Goal: Information Seeking & Learning: Learn about a topic

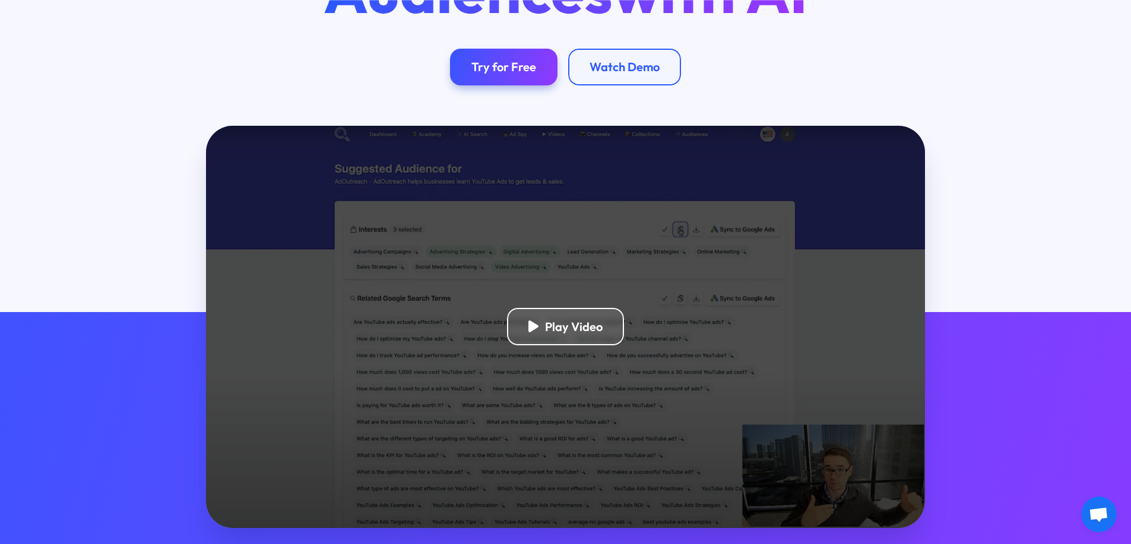
scroll to position [211, 0]
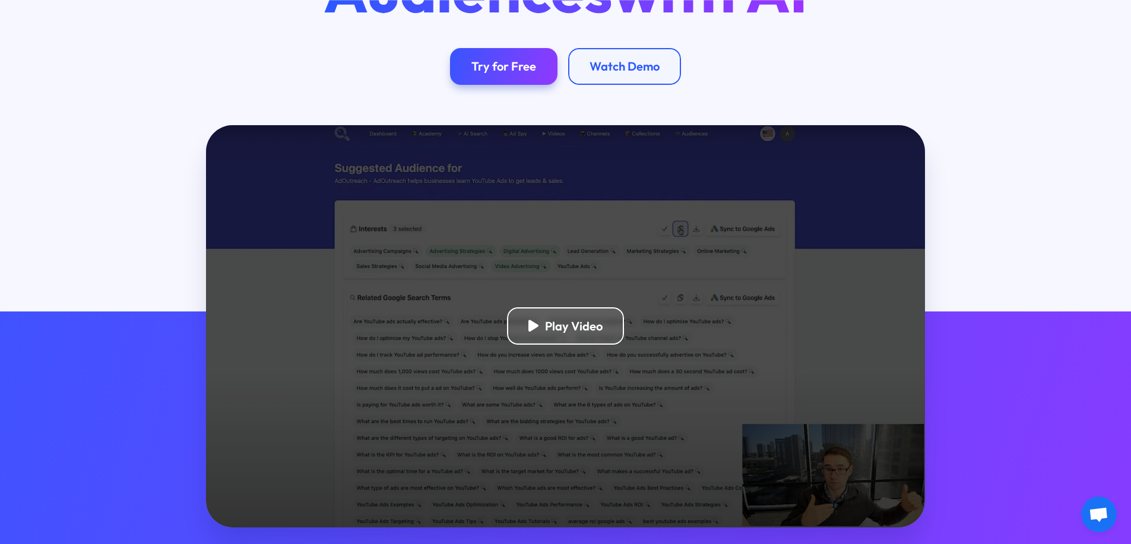
click at [513, 348] on div "Play Video" at bounding box center [565, 326] width 719 height 402
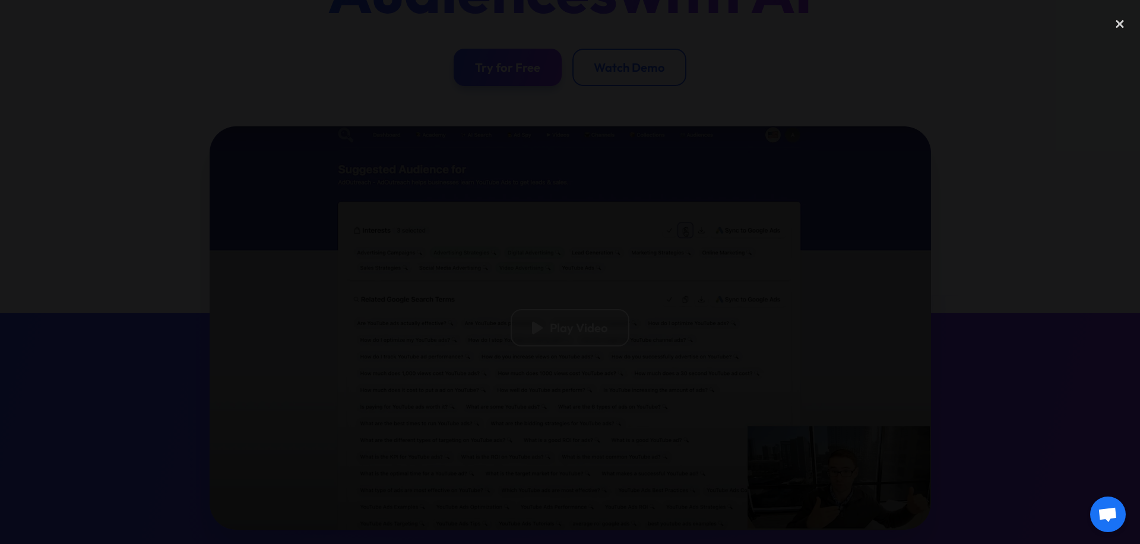
click at [934, 259] on div at bounding box center [570, 272] width 1140 height 522
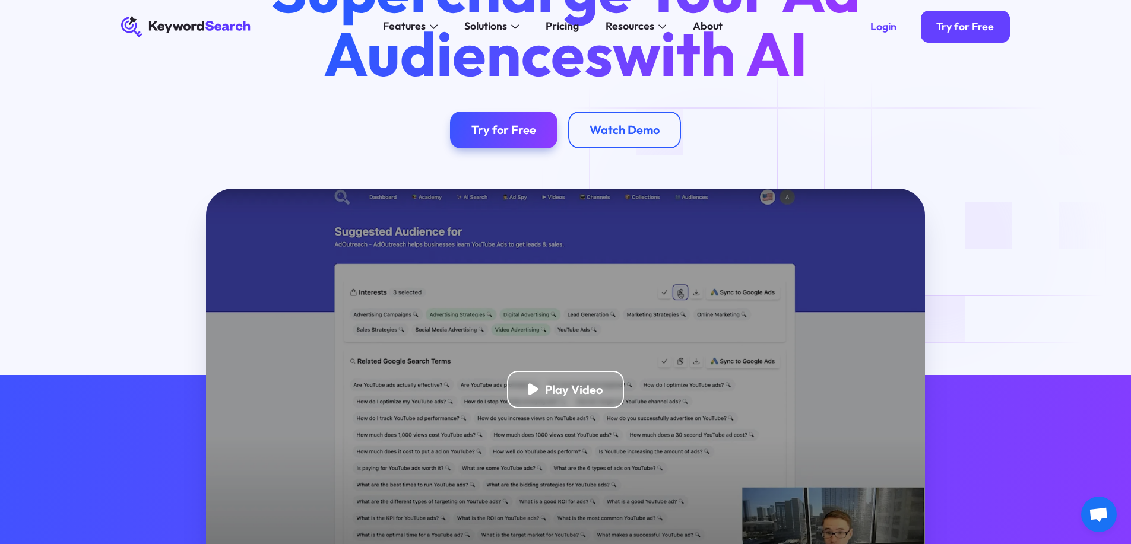
scroll to position [0, 0]
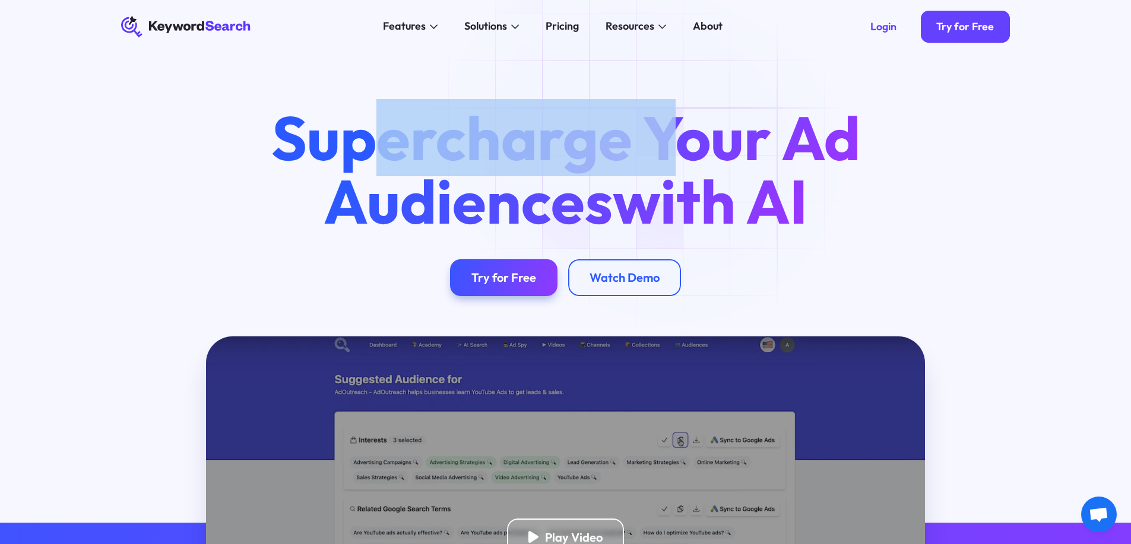
drag, startPoint x: 381, startPoint y: 131, endPoint x: 713, endPoint y: 132, distance: 331.8
click at [713, 132] on h1 "Supercharge Your Ad Audiences with AI" at bounding box center [565, 169] width 639 height 126
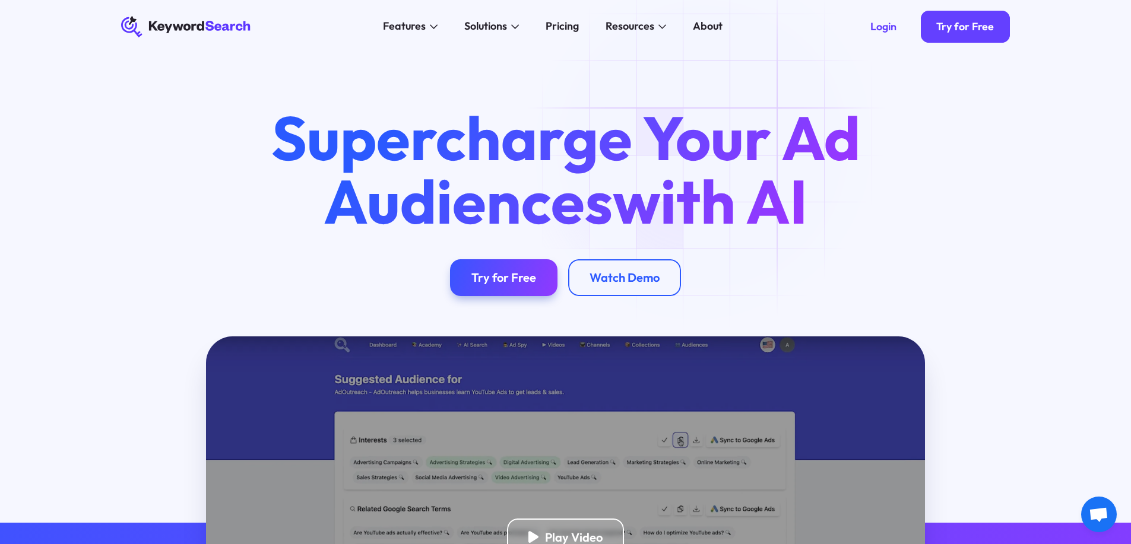
drag, startPoint x: 720, startPoint y: 134, endPoint x: 669, endPoint y: 135, distance: 51.1
click at [710, 134] on h1 "Supercharge Your Ad Audiences with AI" at bounding box center [565, 169] width 639 height 126
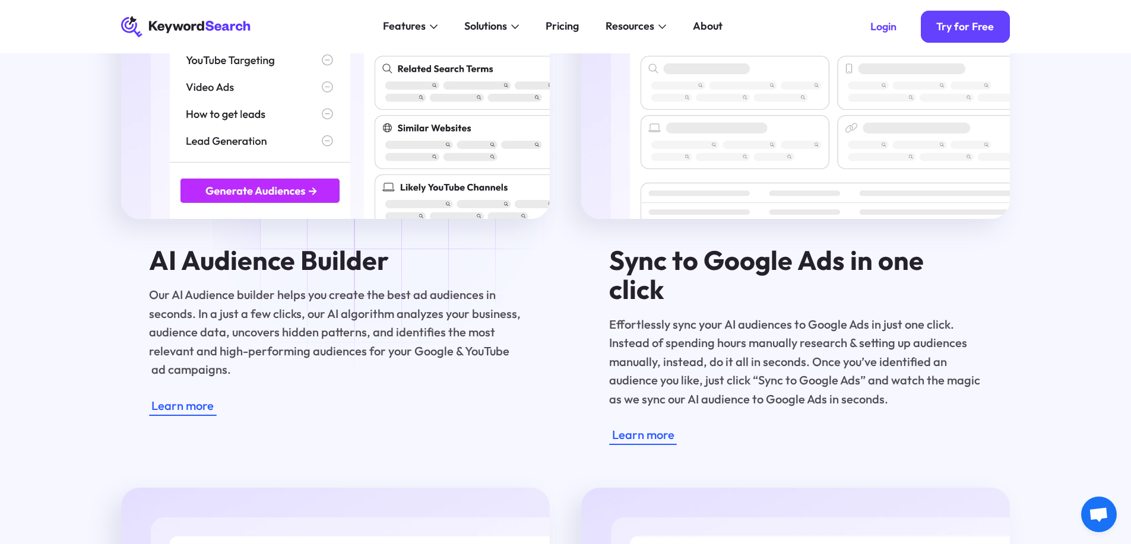
scroll to position [1893, 0]
click at [335, 325] on p "Our AI Audience builder helps you create the best ad audiences in seconds. In a…" at bounding box center [335, 332] width 373 height 93
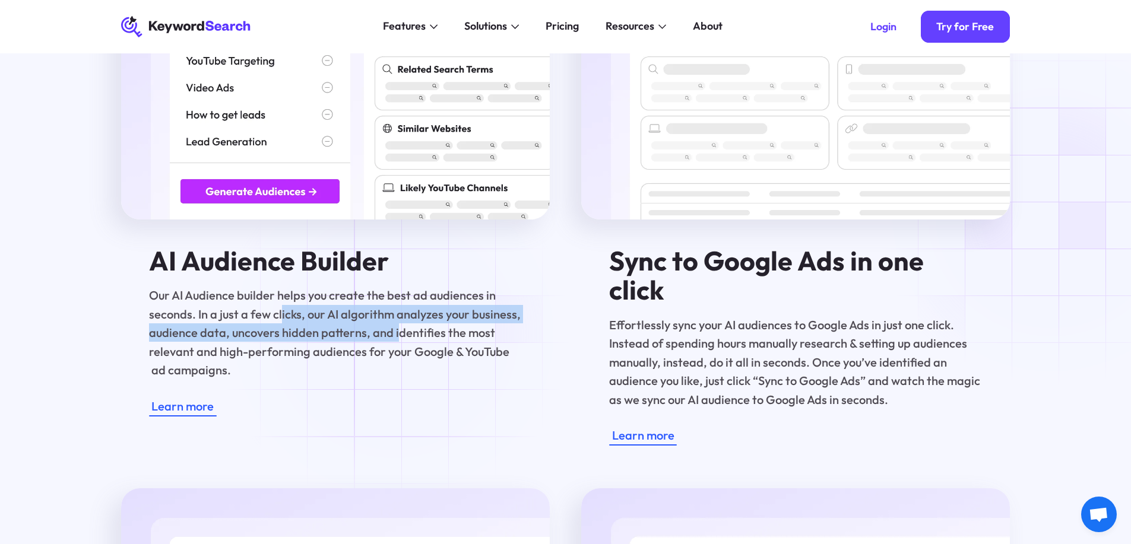
drag, startPoint x: 326, startPoint y: 328, endPoint x: 397, endPoint y: 334, distance: 70.9
click at [397, 334] on p "Our AI Audience builder helps you create the best ad audiences in seconds. In a…" at bounding box center [335, 332] width 373 height 93
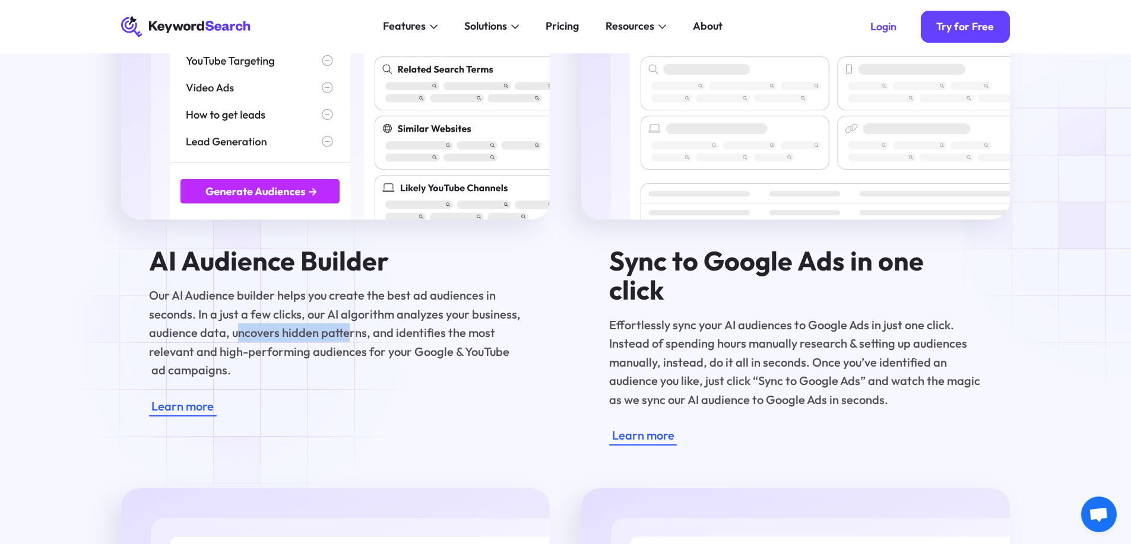
drag, startPoint x: 237, startPoint y: 341, endPoint x: 344, endPoint y: 344, distance: 106.9
click at [344, 344] on p "Our AI Audience builder helps you create the best ad audiences in seconds. In a…" at bounding box center [335, 332] width 373 height 93
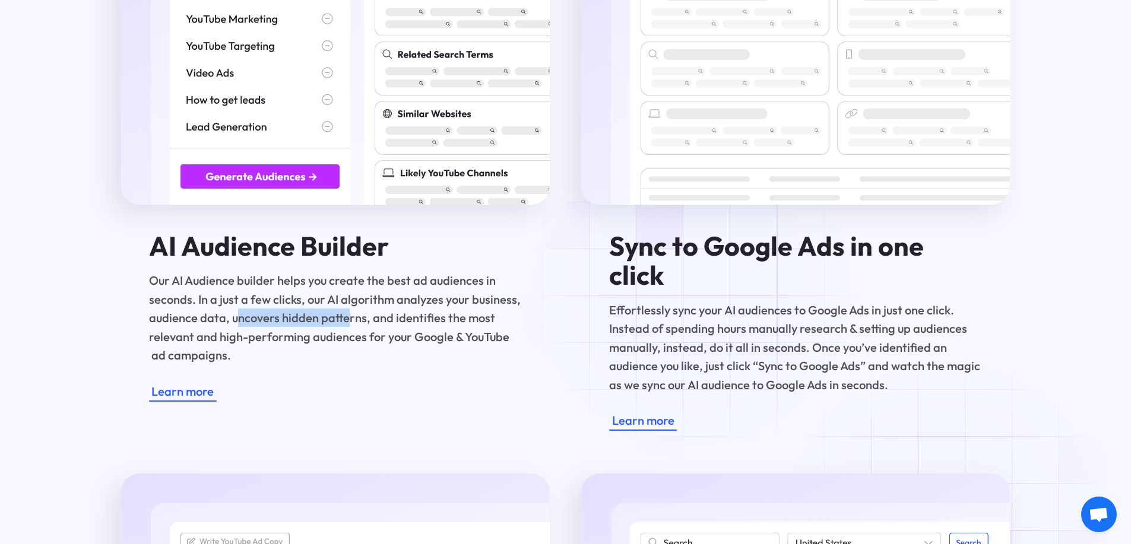
scroll to position [1908, 0]
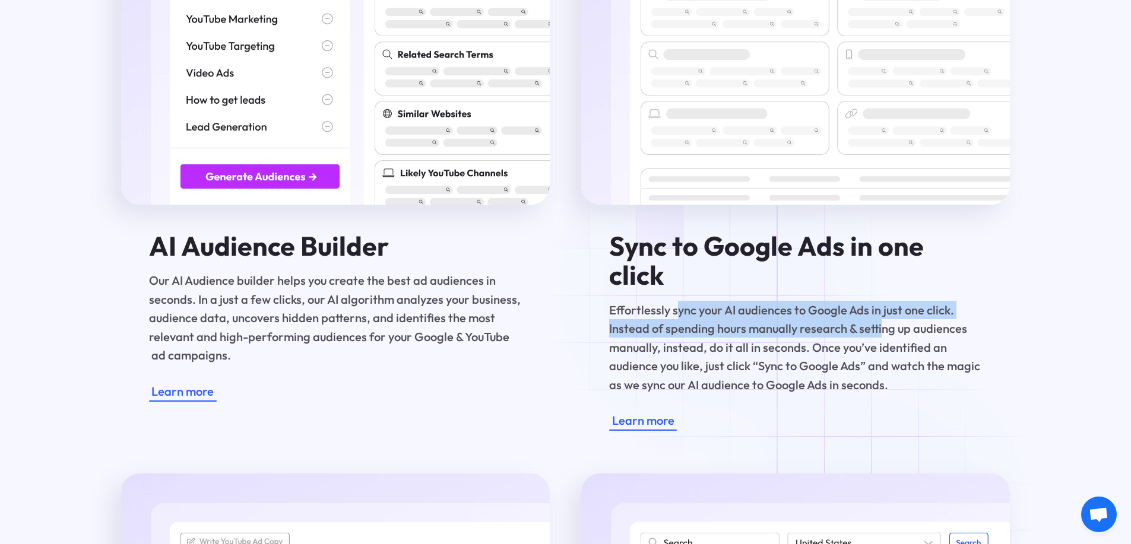
drag, startPoint x: 684, startPoint y: 290, endPoint x: 881, endPoint y: 316, distance: 198.7
click at [881, 316] on p "Effortlessly sync your AI audiences to Google Ads in just one click. Instead of…" at bounding box center [795, 347] width 373 height 93
click at [811, 301] on p "Effortlessly sync your AI audiences to Google Ads in just one click. Instead of…" at bounding box center [795, 347] width 373 height 93
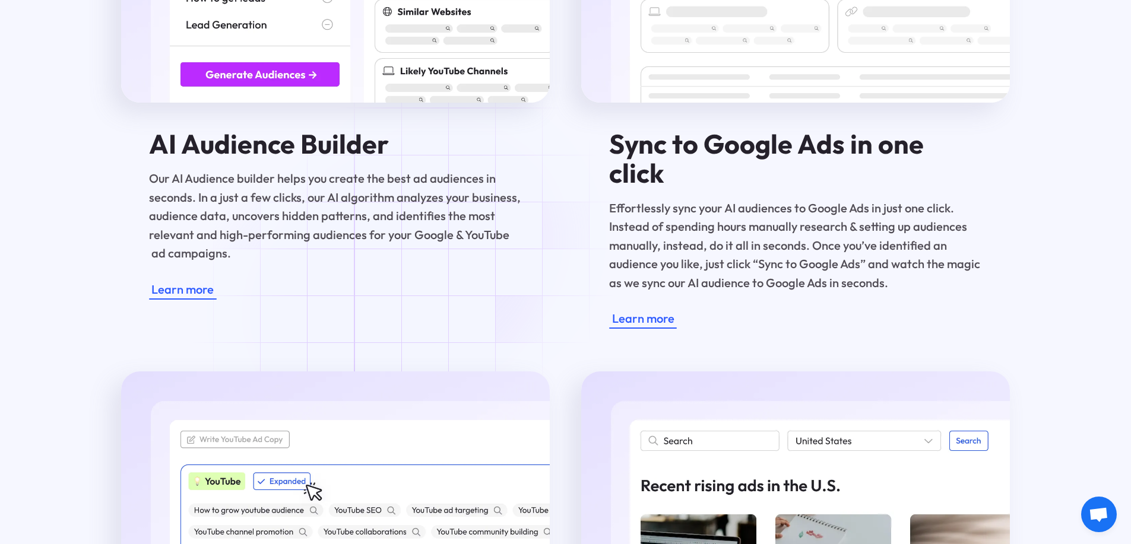
scroll to position [2016, 0]
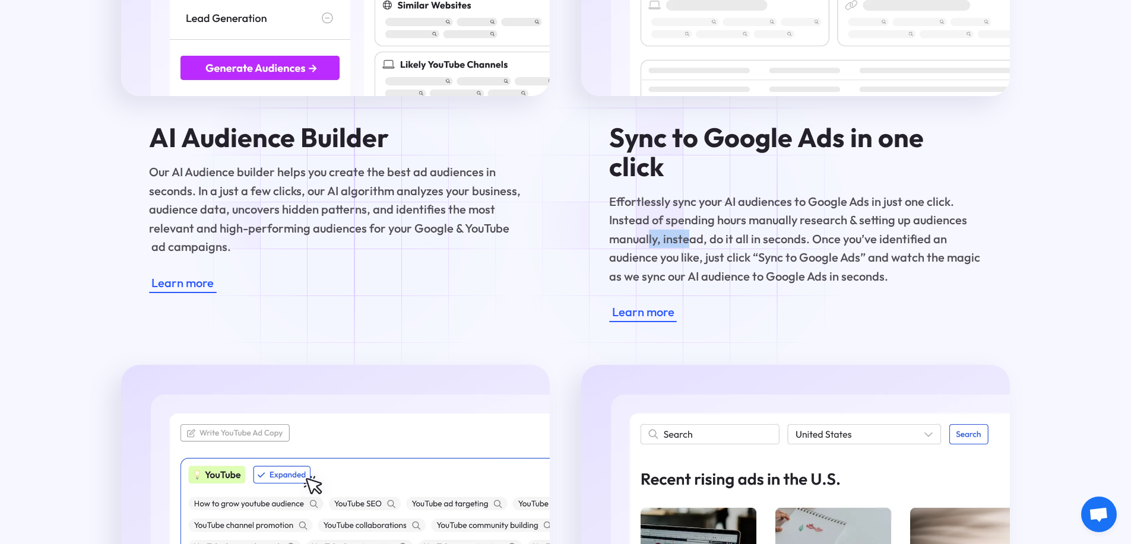
drag, startPoint x: 649, startPoint y: 222, endPoint x: 832, endPoint y: 224, distance: 182.8
click at [807, 223] on p "Effortlessly sync your AI audiences to Google Ads in just one click. Instead of…" at bounding box center [795, 238] width 373 height 93
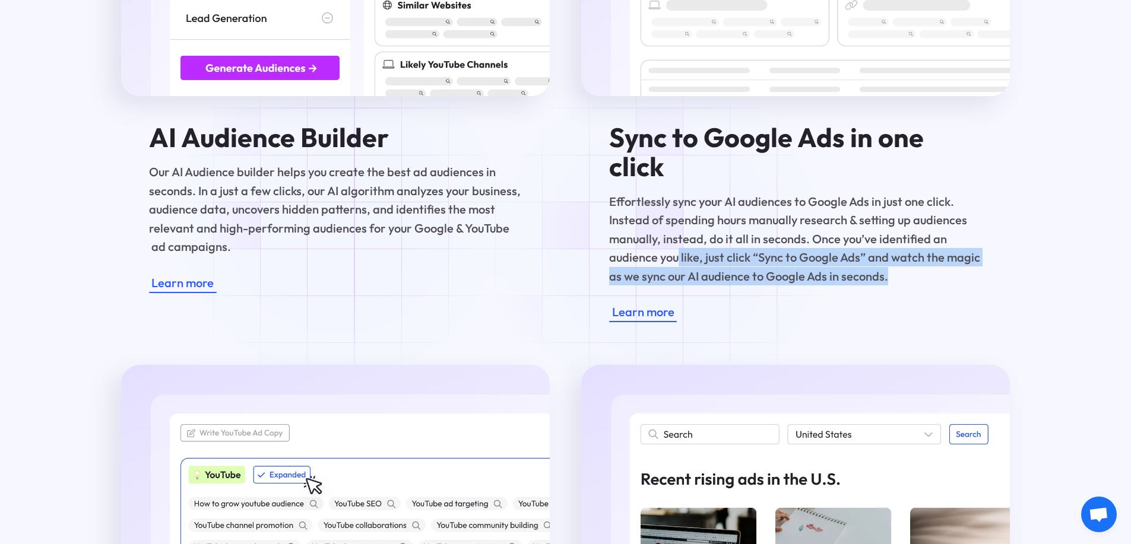
drag, startPoint x: 749, startPoint y: 239, endPoint x: 995, endPoint y: 248, distance: 245.9
click at [996, 248] on div "Sync to Google Ads in one click Effortlessly sync your AI audiences to Google A…" at bounding box center [795, 50] width 429 height 544
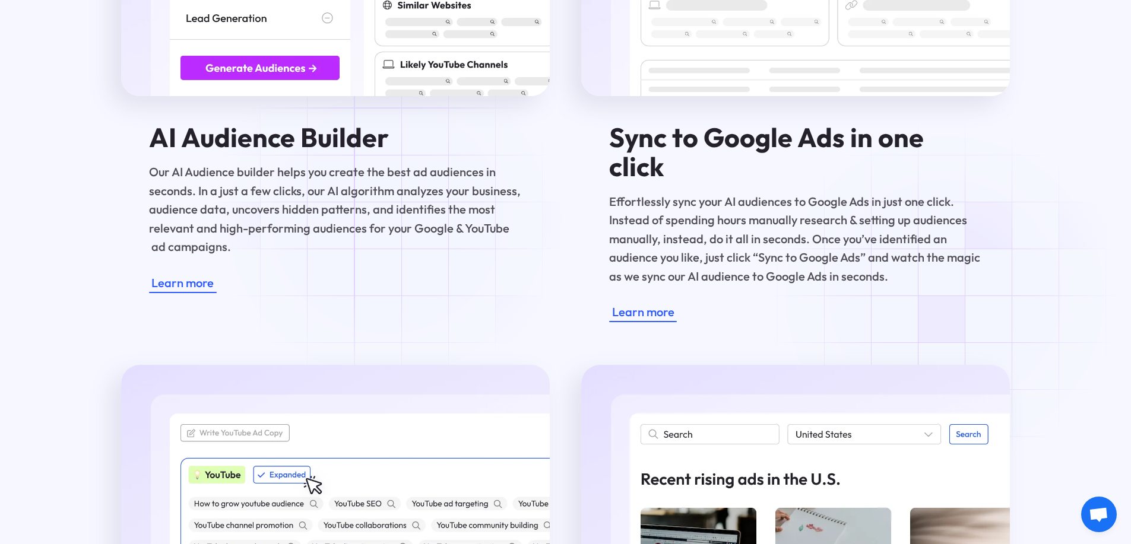
click at [952, 302] on div "Learn more" at bounding box center [795, 312] width 373 height 21
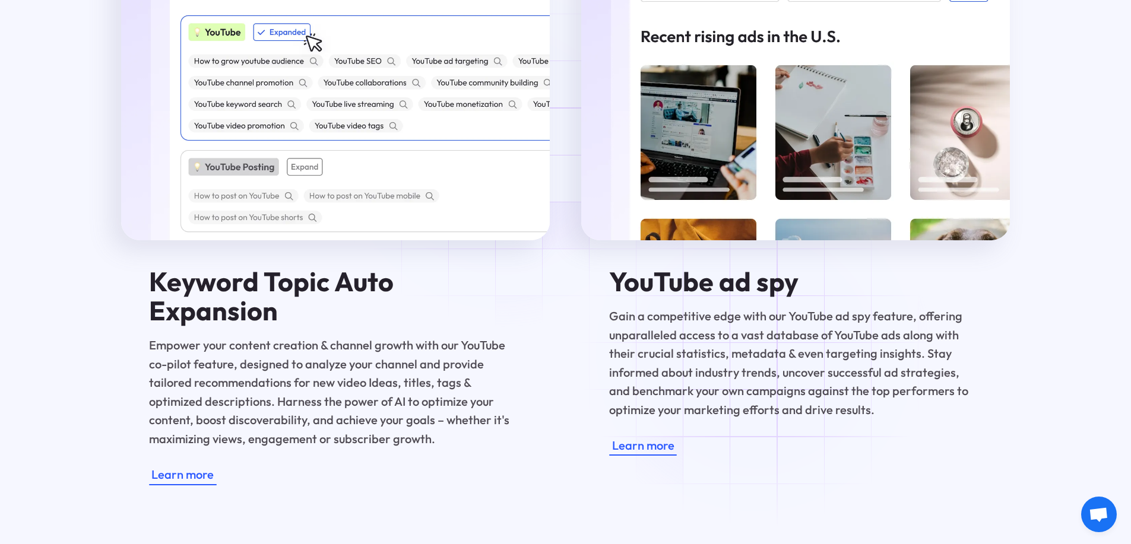
scroll to position [2462, 0]
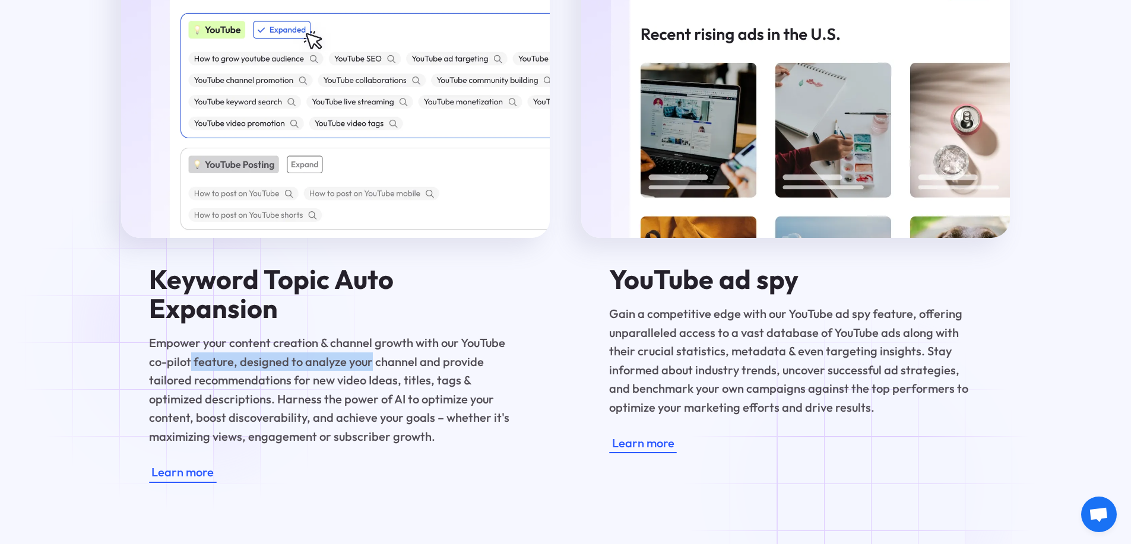
drag, startPoint x: 193, startPoint y: 337, endPoint x: 368, endPoint y: 351, distance: 175.7
click at [368, 351] on p "Empower your content creation & channel growth with our YouTube co-pilot featur…" at bounding box center [335, 390] width 373 height 112
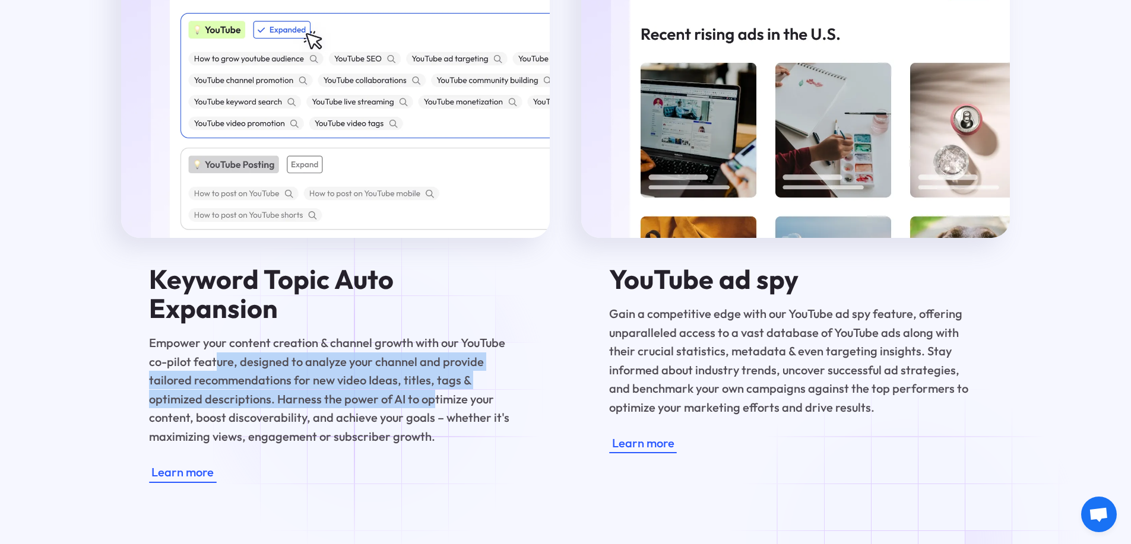
drag, startPoint x: 216, startPoint y: 349, endPoint x: 373, endPoint y: 386, distance: 161.7
click at [373, 386] on p "Empower your content creation & channel growth with our YouTube co-pilot featur…" at bounding box center [335, 390] width 373 height 112
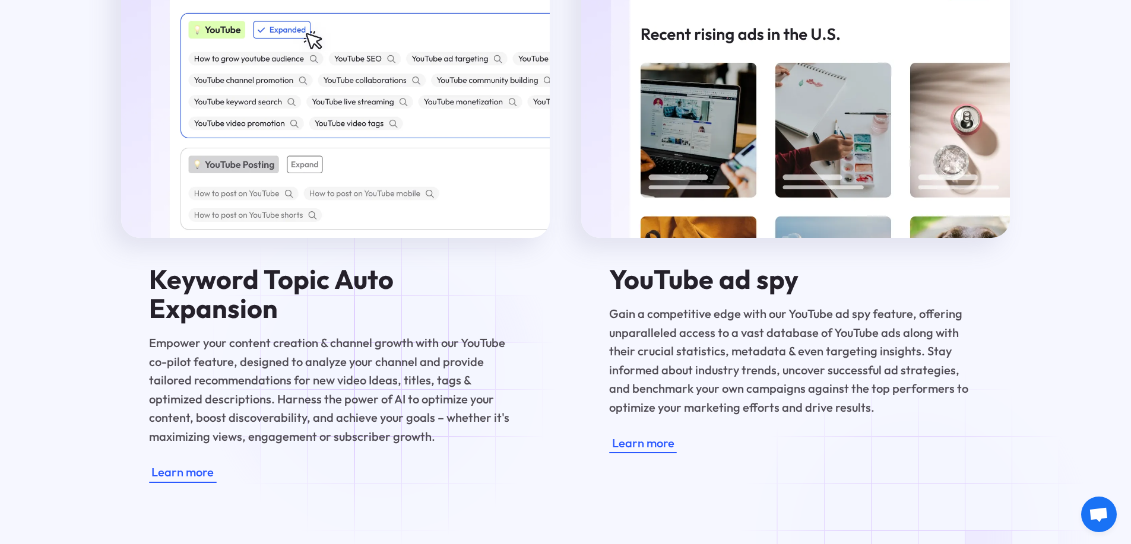
click at [383, 374] on p "Empower your content creation & channel growth with our YouTube co-pilot featur…" at bounding box center [335, 390] width 373 height 112
drag, startPoint x: 266, startPoint y: 376, endPoint x: 433, endPoint y: 384, distance: 167.6
click at [433, 384] on p "Empower your content creation & channel growth with our YouTube co-pilot featur…" at bounding box center [335, 390] width 373 height 112
drag, startPoint x: 215, startPoint y: 259, endPoint x: 207, endPoint y: 270, distance: 14.0
click at [207, 270] on h4 "Keyword Topic Auto Expansion" at bounding box center [335, 294] width 373 height 59
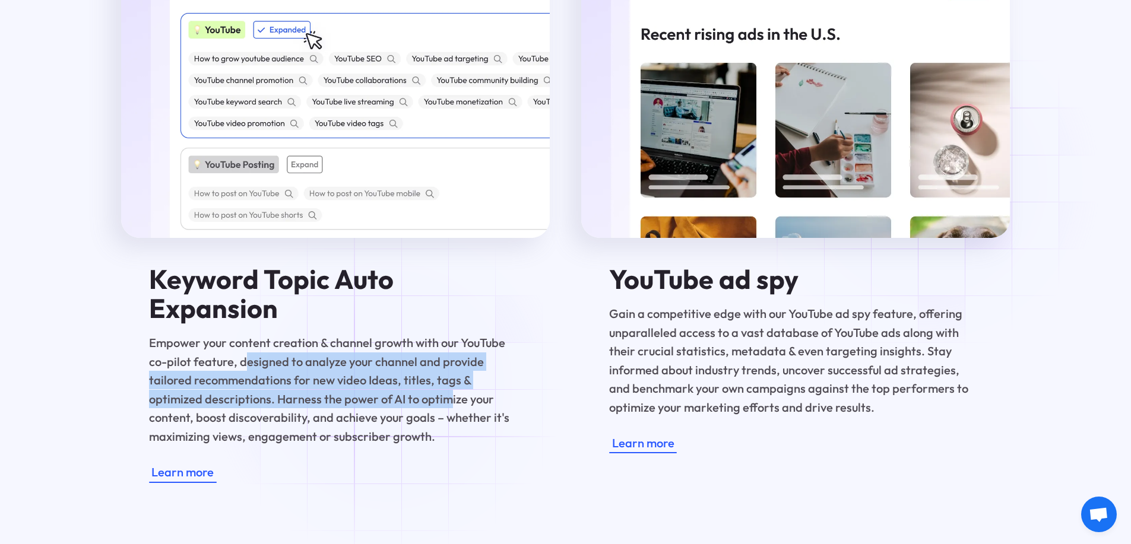
drag, startPoint x: 370, startPoint y: 380, endPoint x: 391, endPoint y: 386, distance: 22.2
click at [391, 386] on p "Empower your content creation & channel growth with our YouTube co-pilot featur…" at bounding box center [335, 390] width 373 height 112
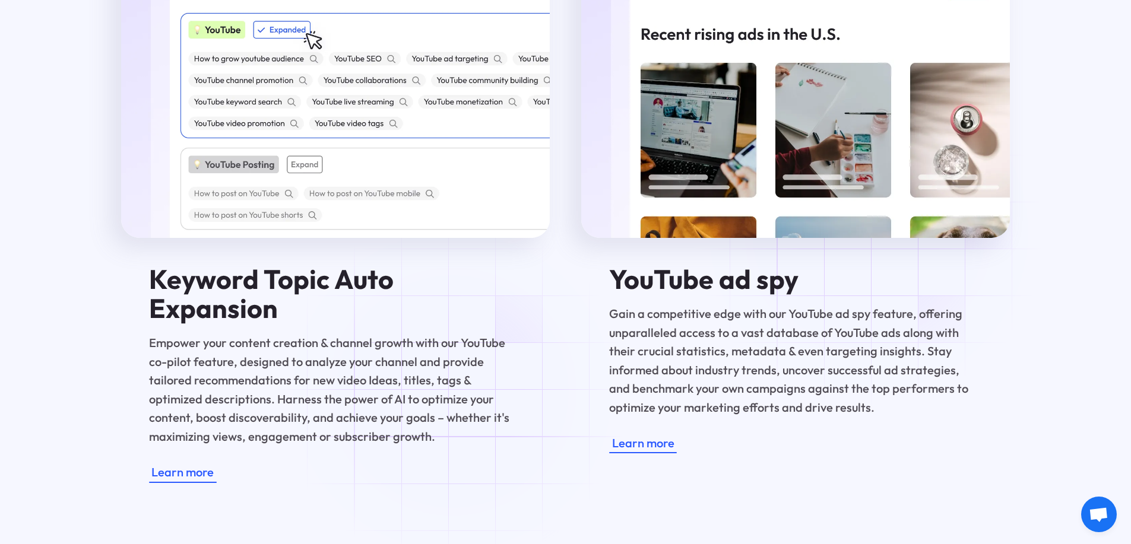
drag, startPoint x: 364, startPoint y: 384, endPoint x: 448, endPoint y: 390, distance: 83.3
click at [456, 392] on p "Empower your content creation & channel growth with our YouTube co-pilot featur…" at bounding box center [335, 390] width 373 height 112
drag, startPoint x: 261, startPoint y: 377, endPoint x: 372, endPoint y: 379, distance: 111.6
click at [372, 379] on p "Empower your content creation & channel growth with our YouTube co-pilot featur…" at bounding box center [335, 390] width 373 height 112
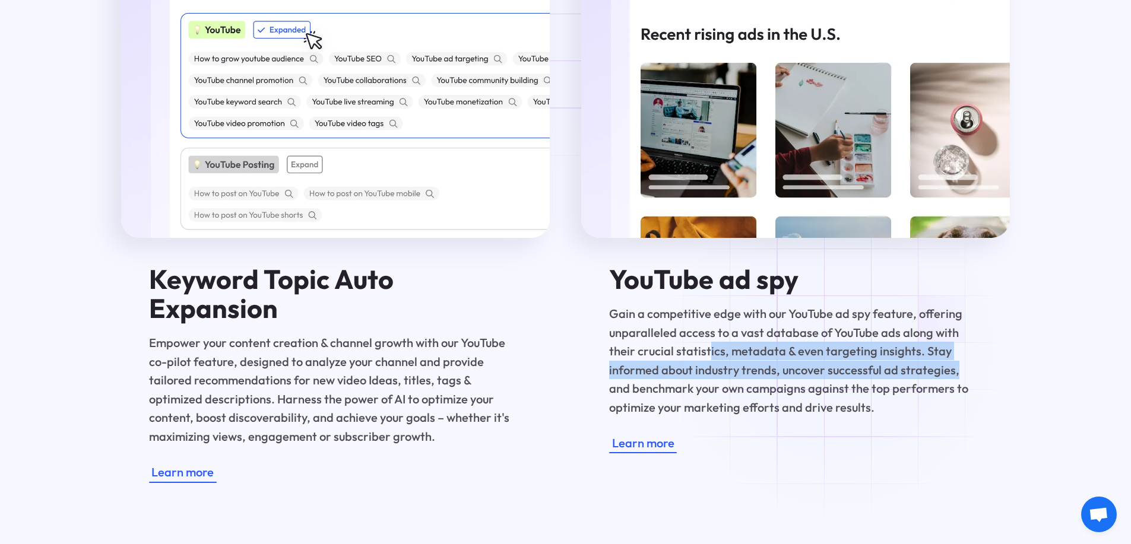
drag, startPoint x: 720, startPoint y: 333, endPoint x: 902, endPoint y: 350, distance: 182.4
click at [902, 350] on p "Gain a competitive edge with our YouTube ad spy feature, offering unparalleled …" at bounding box center [795, 360] width 373 height 112
